Goal: Information Seeking & Learning: Learn about a topic

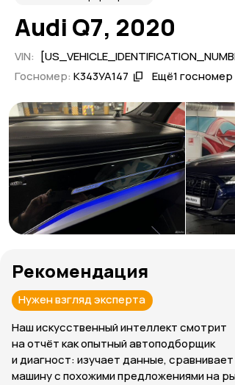
scroll to position [164, 0]
click at [138, 202] on img at bounding box center [97, 168] width 176 height 132
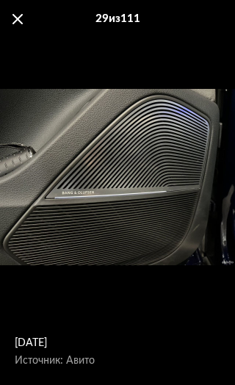
click at [19, 21] on span at bounding box center [17, 19] width 10 height 10
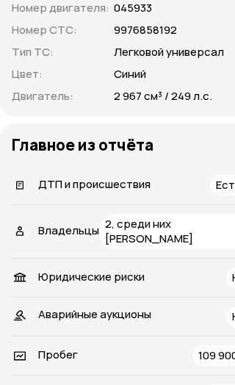
scroll to position [901, 0]
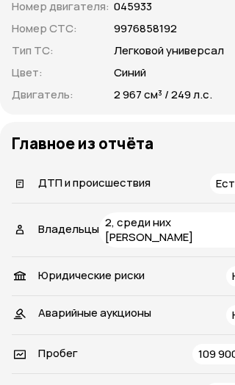
click at [184, 244] on p "2, среди них [PERSON_NAME]" at bounding box center [179, 229] width 148 height 29
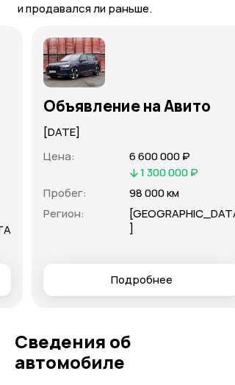
scroll to position [0, 208]
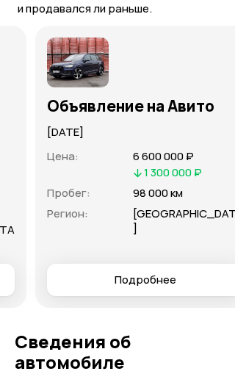
click at [158, 287] on span "Подробнее" at bounding box center [145, 279] width 62 height 15
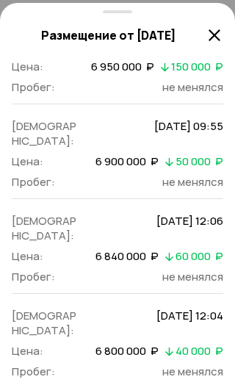
scroll to position [1974, 0]
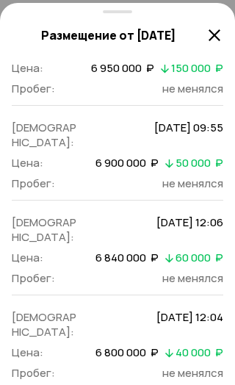
click at [213, 40] on icon at bounding box center [215, 35] width 18 height 18
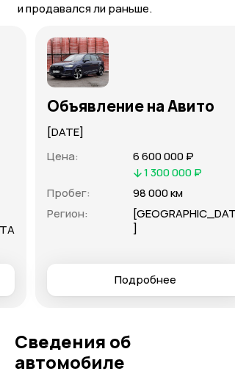
click at [106, 87] on img at bounding box center [78, 62] width 62 height 50
click at [92, 87] on img at bounding box center [78, 62] width 62 height 50
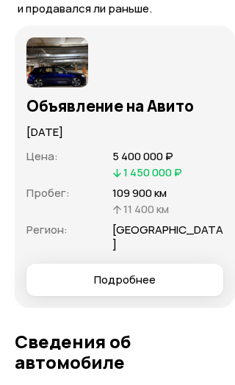
scroll to position [0, 0]
click at [155, 292] on button "Подробнее" at bounding box center [124, 279] width 197 height 32
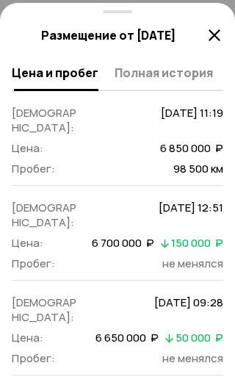
click at [187, 80] on span "Полная история" at bounding box center [163, 72] width 98 height 15
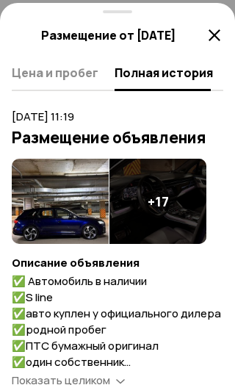
click at [84, 219] on img at bounding box center [60, 201] width 97 height 85
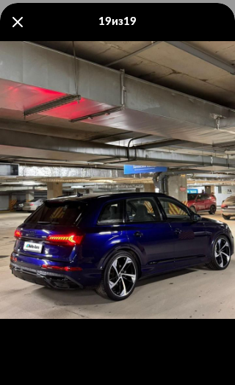
click at [15, 23] on span at bounding box center [17, 22] width 10 height 10
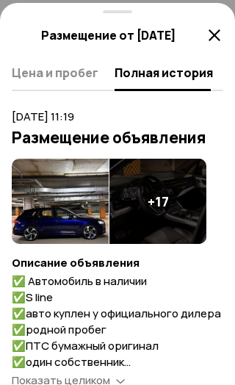
click at [221, 43] on icon at bounding box center [215, 35] width 18 height 18
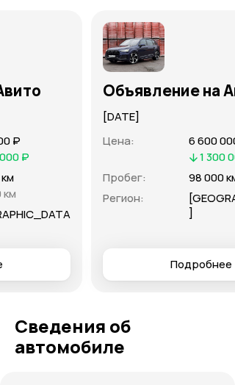
scroll to position [0, 142]
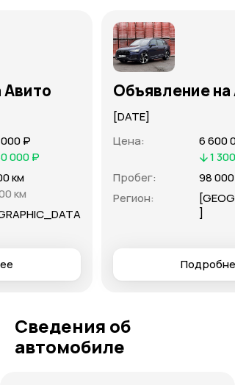
click at [155, 72] on img at bounding box center [144, 47] width 62 height 50
click at [154, 72] on img at bounding box center [144, 47] width 62 height 50
click at [170, 100] on h3 "Объявление на Авито" at bounding box center [211, 90] width 197 height 19
click at [206, 125] on p "[DATE]" at bounding box center [211, 117] width 197 height 16
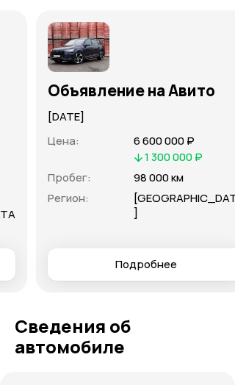
scroll to position [0, 220]
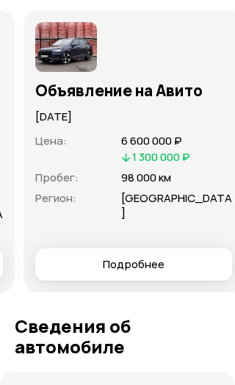
click at [170, 272] on span "Подробнее" at bounding box center [133, 264] width 172 height 15
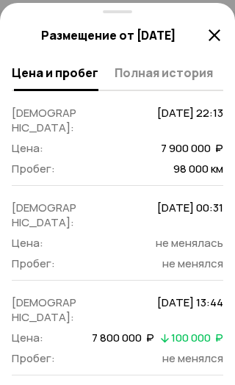
click at [185, 80] on span "Полная история" at bounding box center [163, 72] width 98 height 15
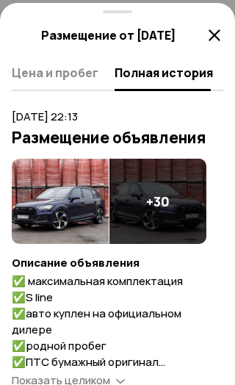
click at [79, 220] on img at bounding box center [60, 201] width 97 height 85
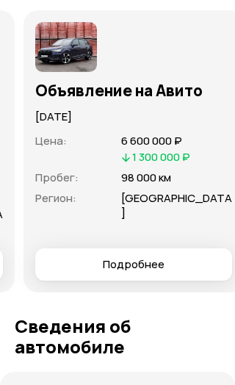
click at [175, 272] on span "Подробнее" at bounding box center [133, 264] width 172 height 15
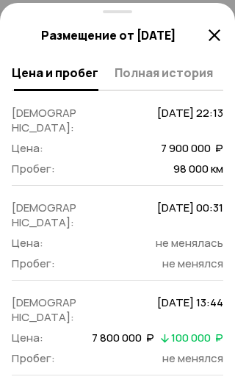
click at [197, 78] on span "Полная история" at bounding box center [163, 72] width 98 height 15
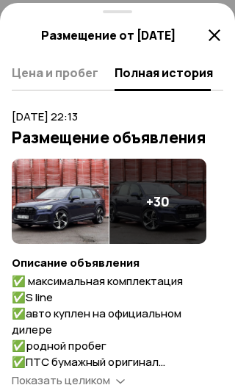
click at [175, 216] on div "+ 30" at bounding box center [157, 201] width 97 height 85
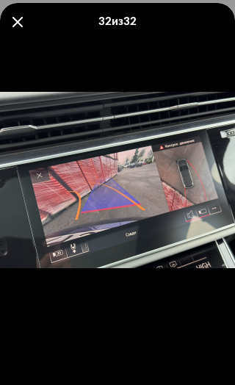
click at [22, 21] on span at bounding box center [17, 22] width 10 height 10
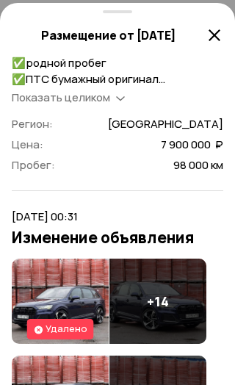
scroll to position [285, 0]
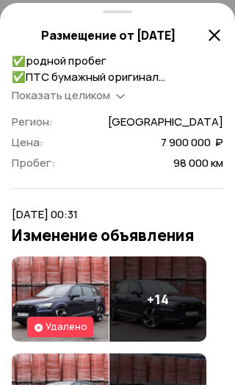
click at [95, 103] on span "Показать целиком" at bounding box center [61, 94] width 98 height 15
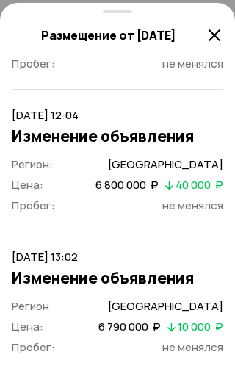
click at [210, 41] on icon at bounding box center [215, 35] width 18 height 18
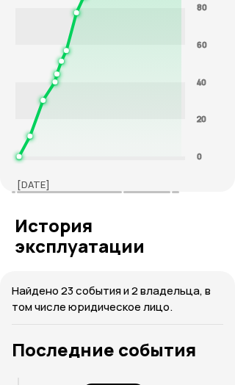
scroll to position [3320, 0]
click at [155, 193] on span at bounding box center [146, 192] width 47 height 2
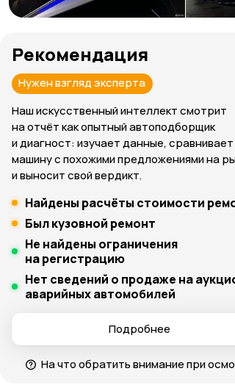
scroll to position [381, 0]
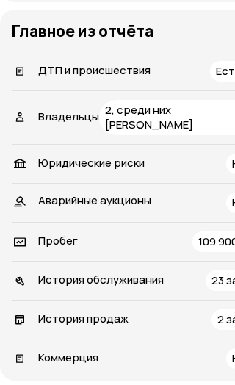
click at [216, 79] on span "Есть, 2" at bounding box center [234, 70] width 37 height 15
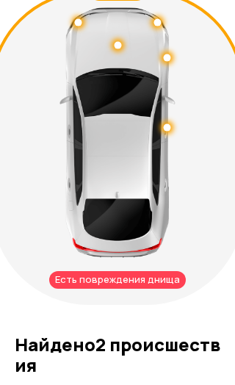
scroll to position [2018, 0]
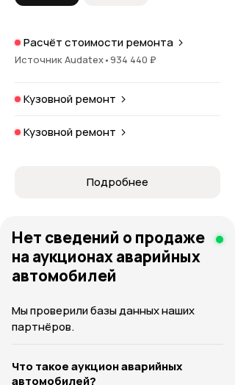
click at [145, 189] on span "Подробнее" at bounding box center [118, 182] width 62 height 15
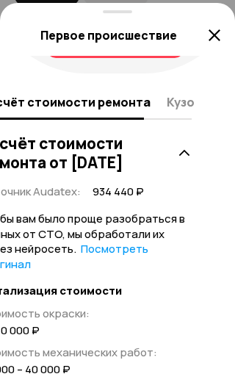
scroll to position [293, 39]
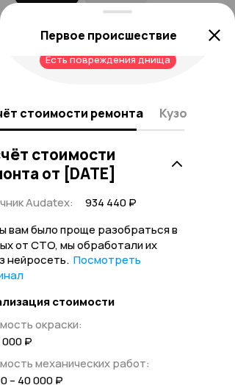
click at [175, 116] on span "Кузовной ремонт" at bounding box center [211, 113] width 105 height 15
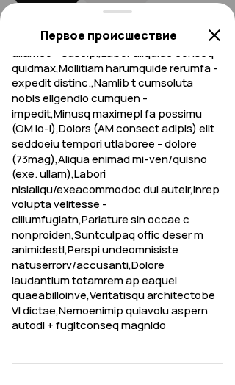
scroll to position [1359, 0]
click at [210, 26] on icon at bounding box center [215, 35] width 18 height 18
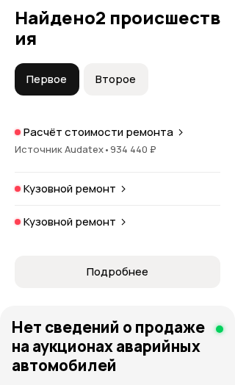
scroll to position [2324, 0]
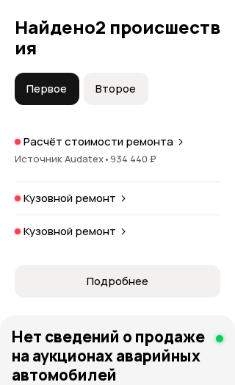
click at [132, 96] on span "Второе" at bounding box center [115, 88] width 40 height 15
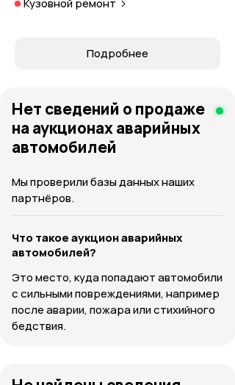
scroll to position [2443, 0]
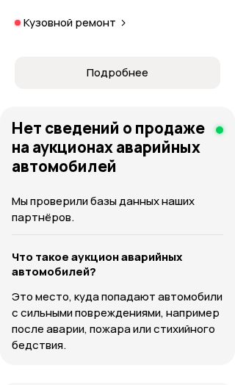
click at [161, 80] on span "Подробнее" at bounding box center [116, 72] width 181 height 15
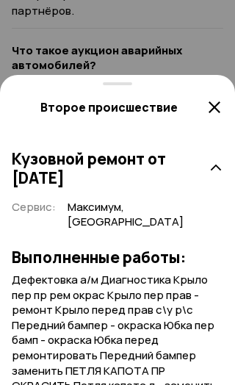
scroll to position [2651, 0]
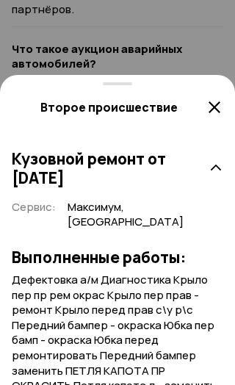
click at [214, 166] on icon at bounding box center [215, 168] width 15 height 15
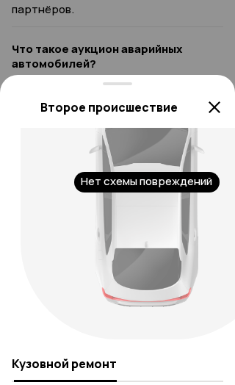
scroll to position [104, -1]
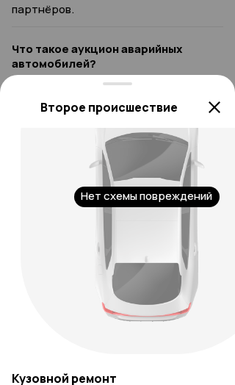
click at [217, 107] on icon at bounding box center [215, 107] width 18 height 18
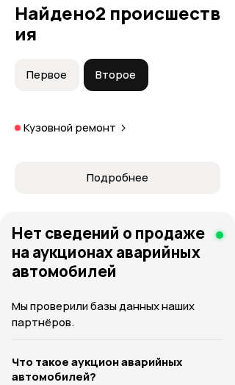
scroll to position [2325, 0]
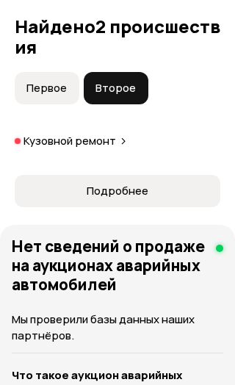
click at [60, 95] on span "Первое" at bounding box center [46, 88] width 40 height 15
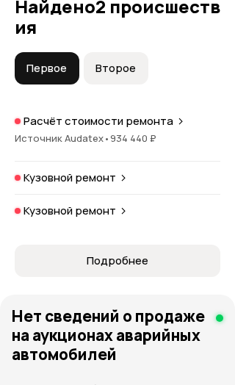
click at [165, 185] on div "Кузовной ремонт" at bounding box center [118, 177] width 206 height 15
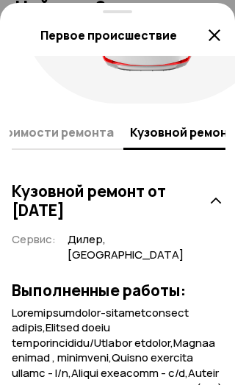
scroll to position [275, -1]
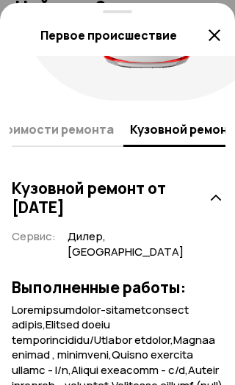
click at [114, 128] on span "Расчёт стоимости ремонта" at bounding box center [28, 129] width 170 height 15
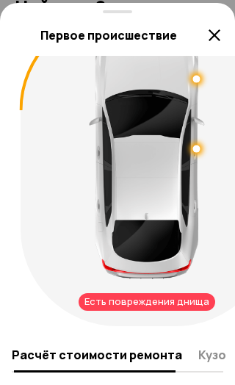
scroll to position [70, 0]
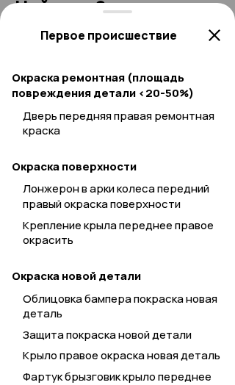
scroll to position [0, 0]
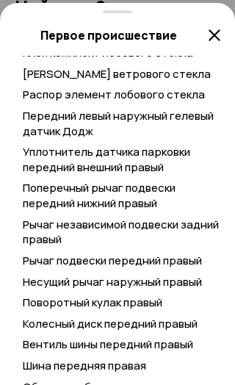
click at [219, 37] on icon at bounding box center [215, 35] width 18 height 18
